Goal: Information Seeking & Learning: Learn about a topic

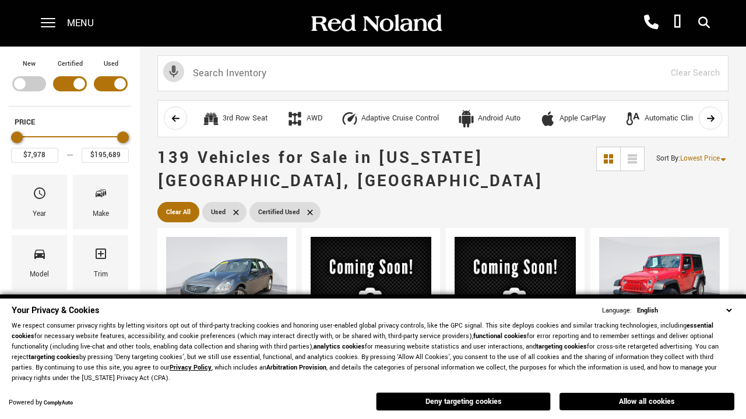
scroll to position [456, 0]
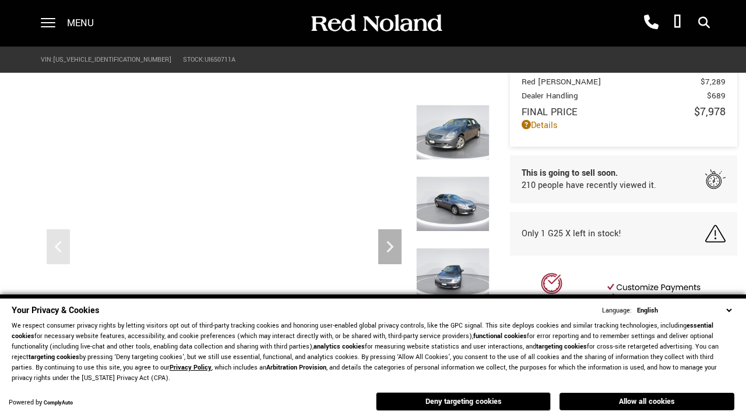
scroll to position [555, 0]
